Goal: Find specific page/section: Find specific page/section

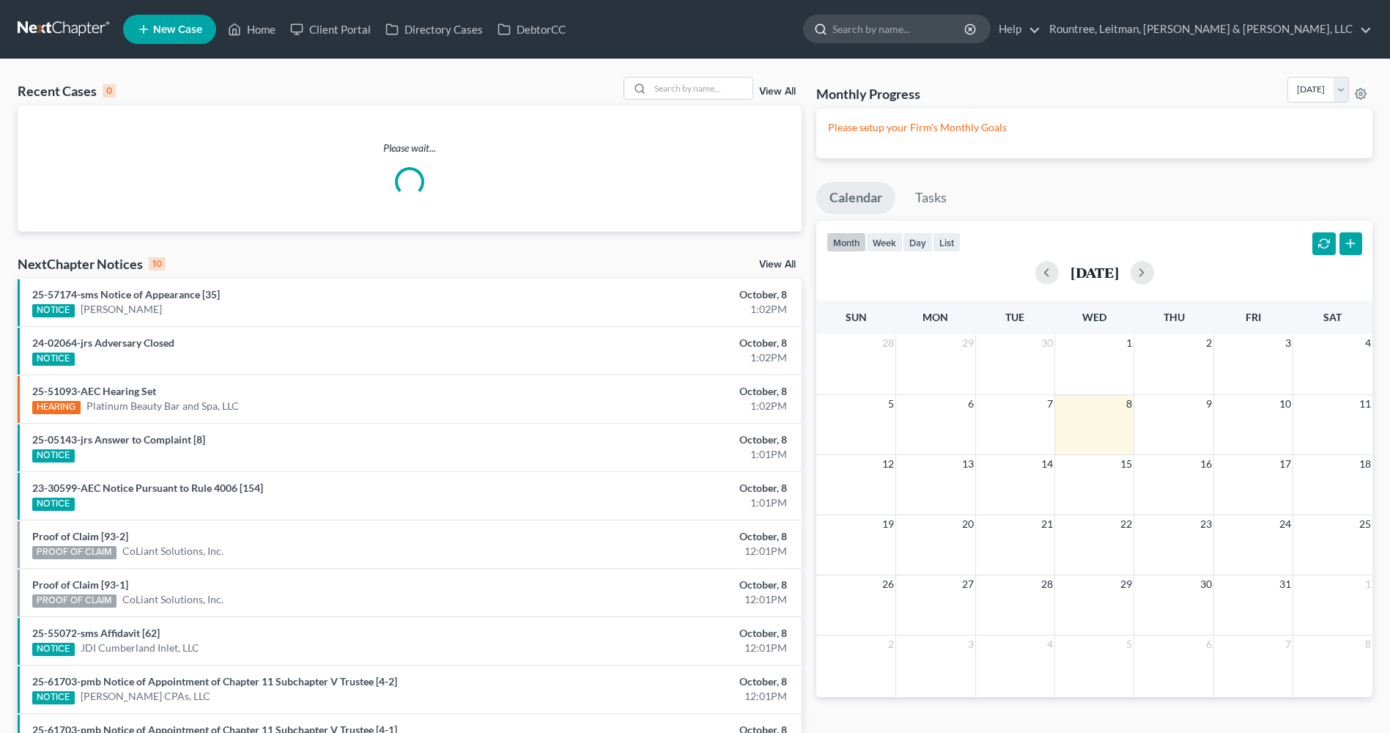
click at [966, 26] on input "search" at bounding box center [899, 28] width 134 height 27
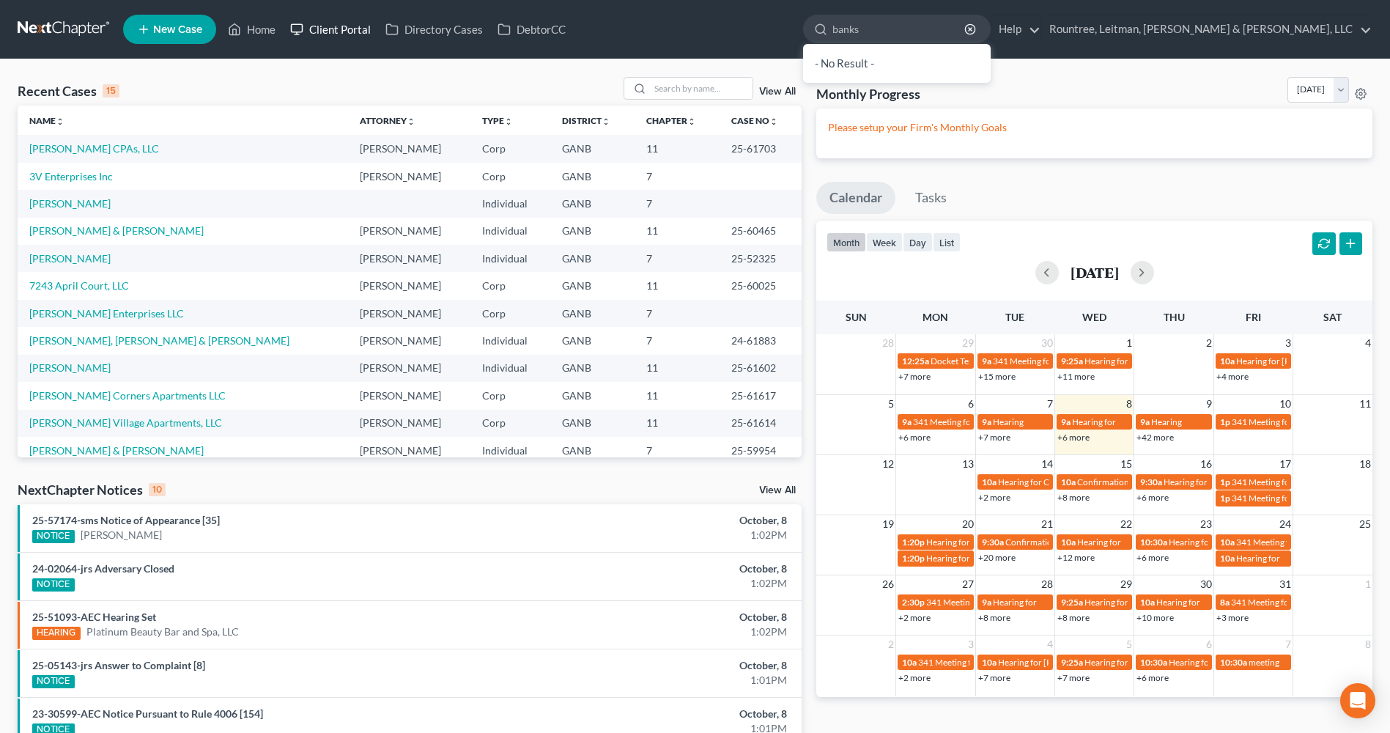
type input "banks"
click at [336, 29] on link "Client Portal" at bounding box center [330, 29] width 95 height 26
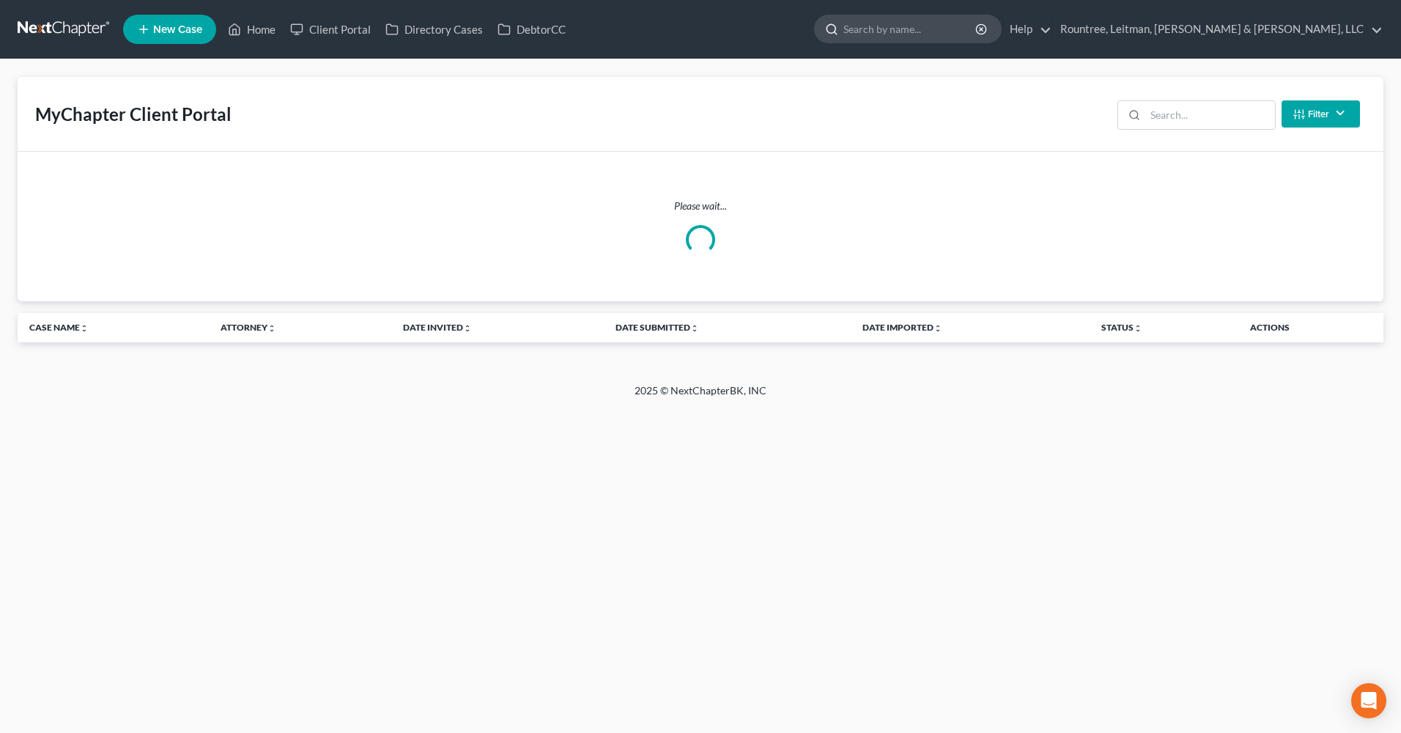
click at [977, 30] on input "search" at bounding box center [910, 28] width 134 height 27
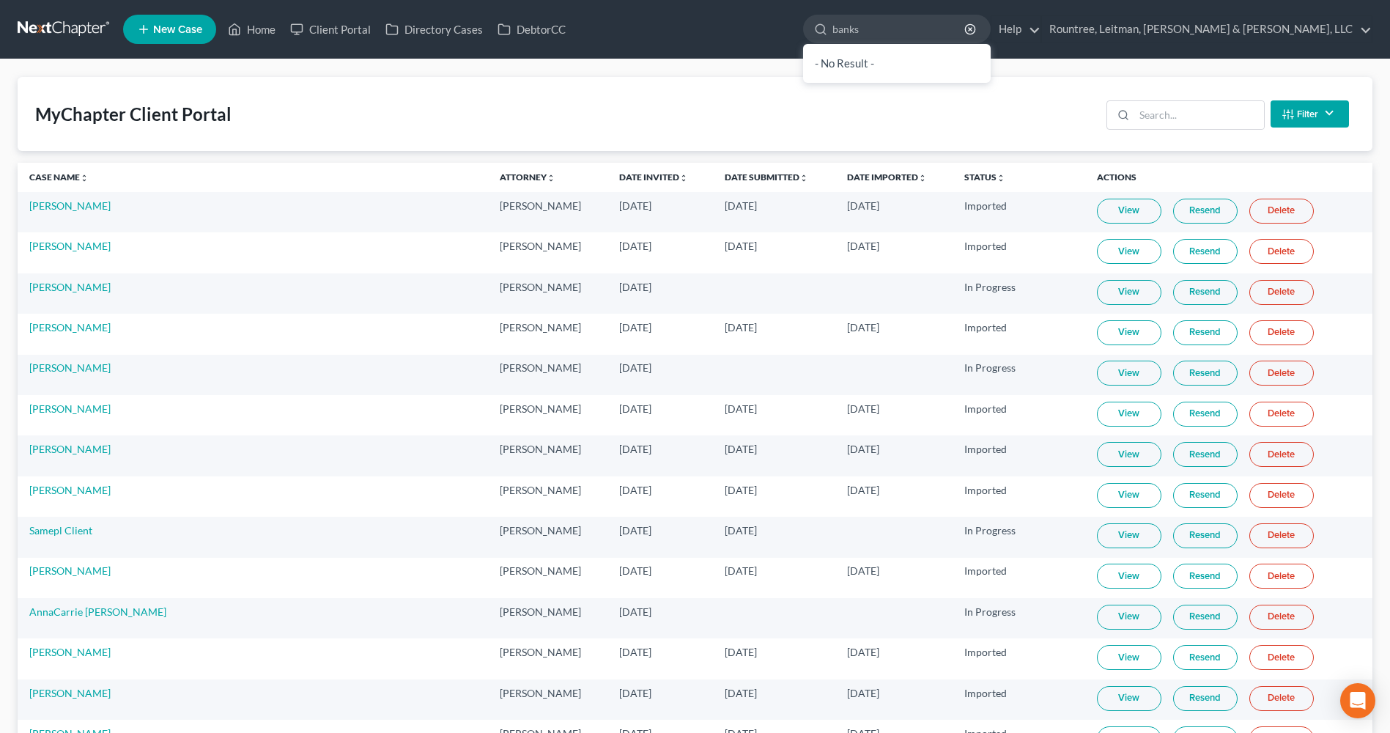
drag, startPoint x: 991, startPoint y: 28, endPoint x: 914, endPoint y: 31, distance: 77.0
click at [914, 31] on ul "New Case Home Client Portal Directory Cases DebtorCC banks - No Result - See al…" at bounding box center [747, 29] width 1249 height 38
type input "[PERSON_NAME]"
click at [1163, 121] on input "search" at bounding box center [1199, 115] width 130 height 28
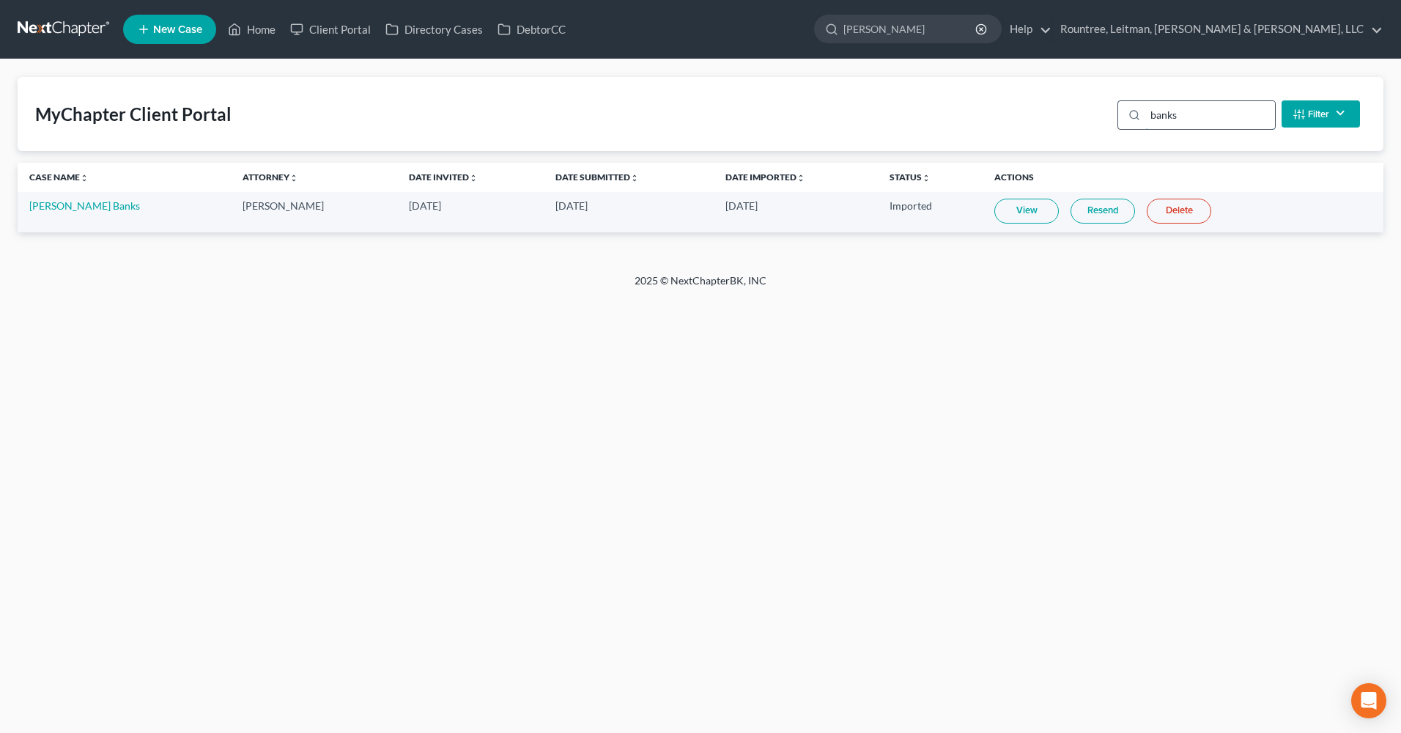
type input "banks"
